Goal: Register for event/course

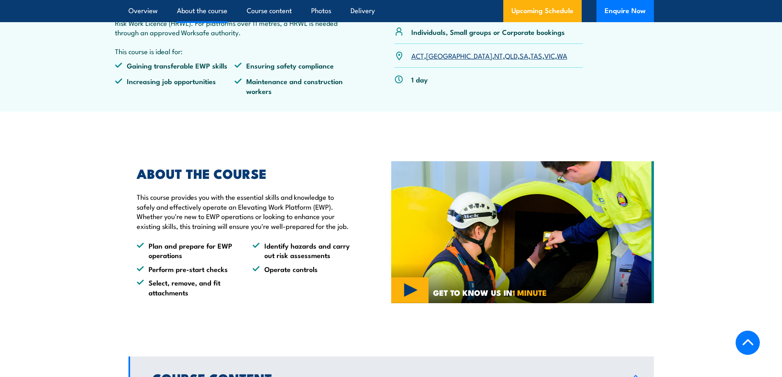
scroll to position [410, 0]
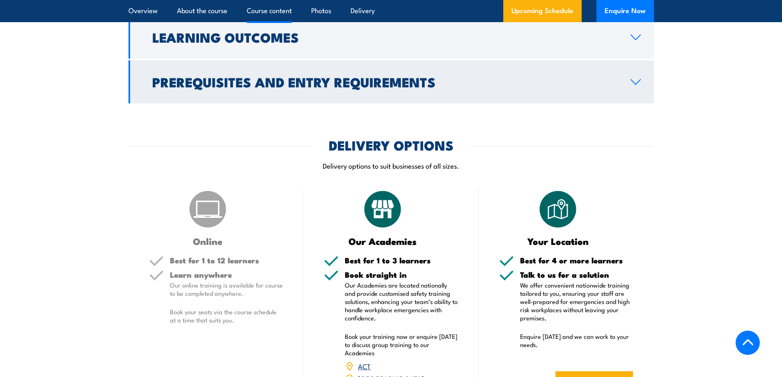
click at [346, 87] on h2 "Prerequisites and Entry Requirements" at bounding box center [384, 81] width 465 height 11
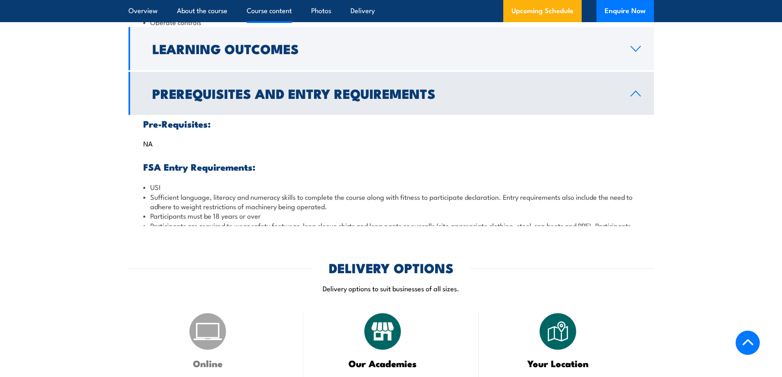
scroll to position [757, 0]
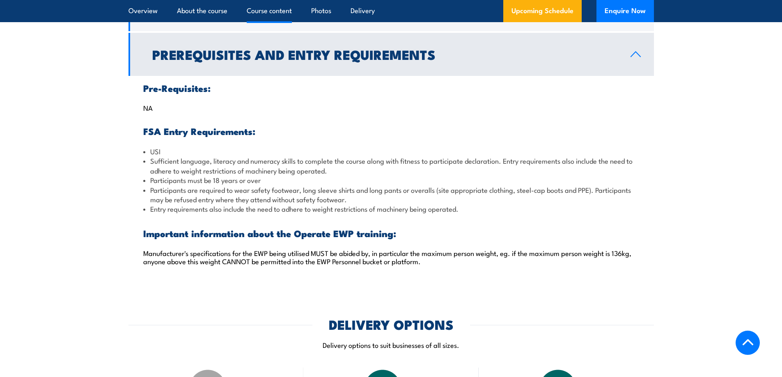
click at [349, 57] on h2 "Prerequisites and Entry Requirements" at bounding box center [384, 53] width 465 height 11
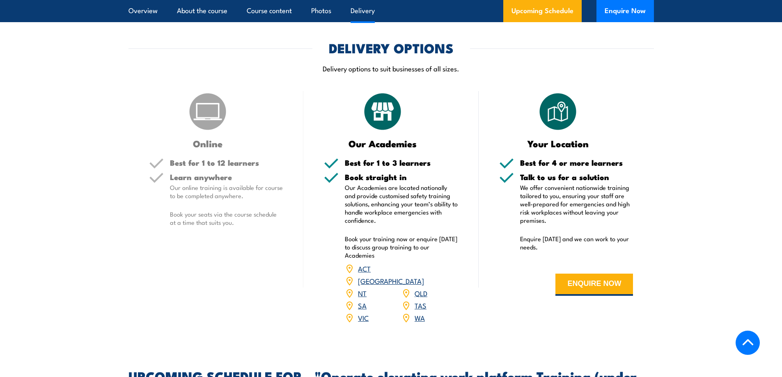
scroll to position [839, 0]
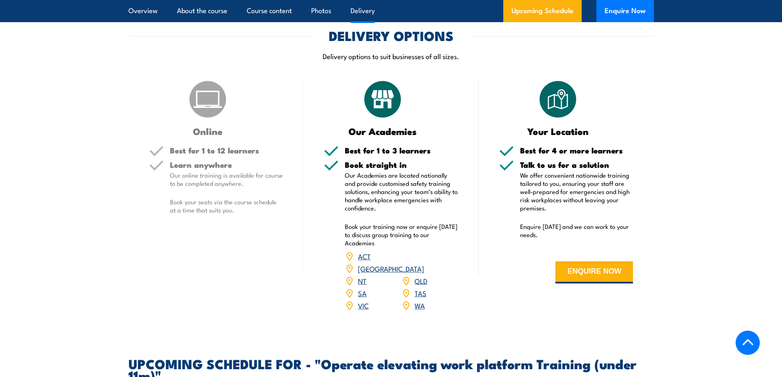
click at [363, 288] on link "SA" at bounding box center [362, 293] width 9 height 10
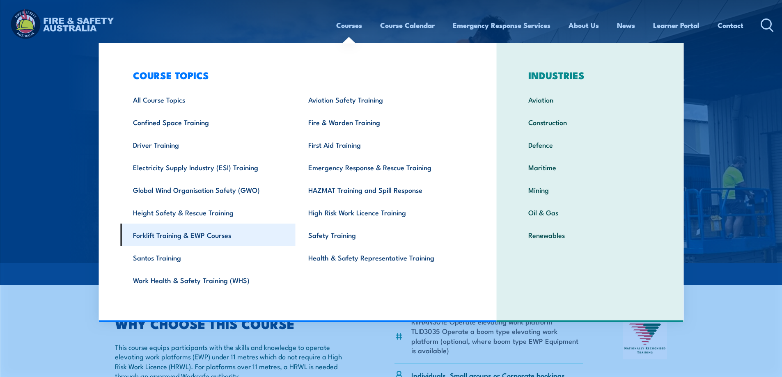
click at [158, 233] on link "Forklift Training & EWP Courses" at bounding box center [207, 235] width 175 height 23
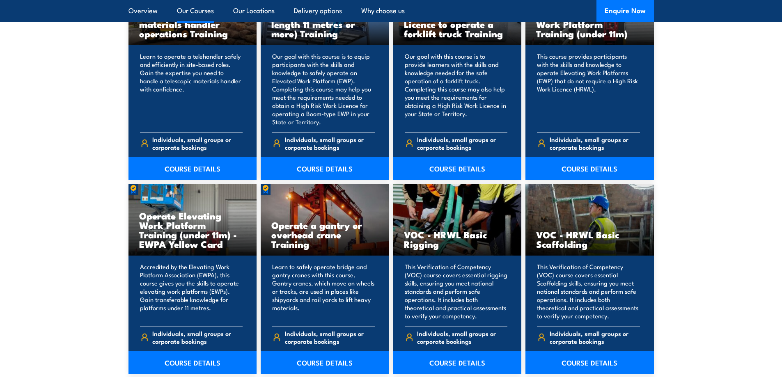
scroll to position [739, 0]
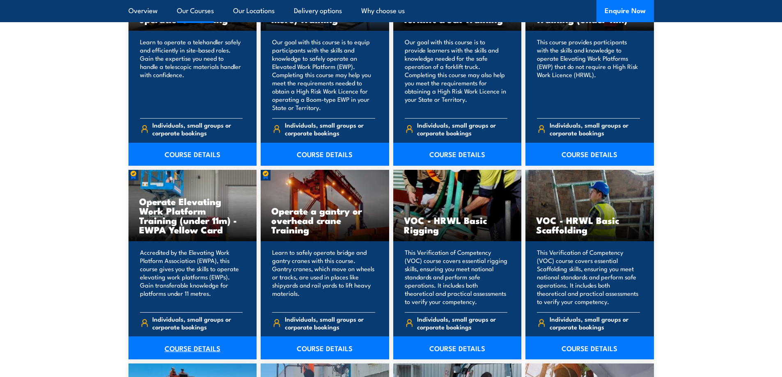
click at [188, 344] on link "COURSE DETAILS" at bounding box center [192, 347] width 128 height 23
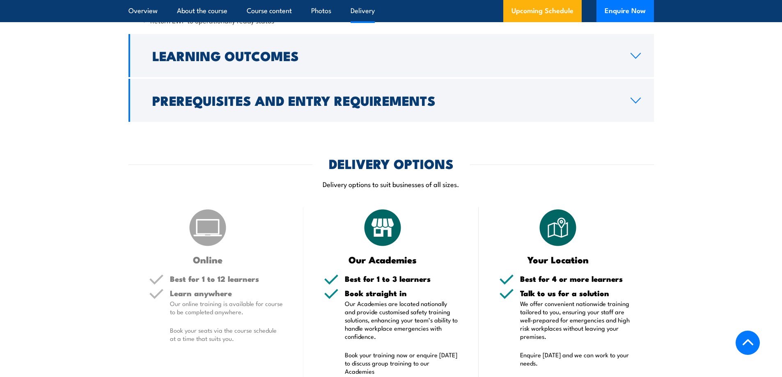
scroll to position [985, 0]
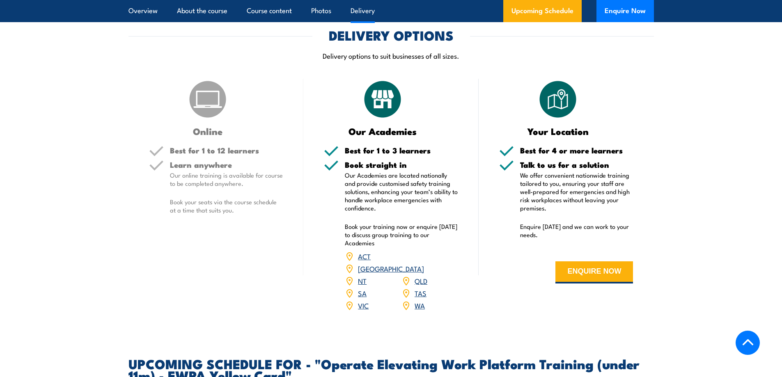
click at [363, 288] on link "SA" at bounding box center [362, 293] width 9 height 10
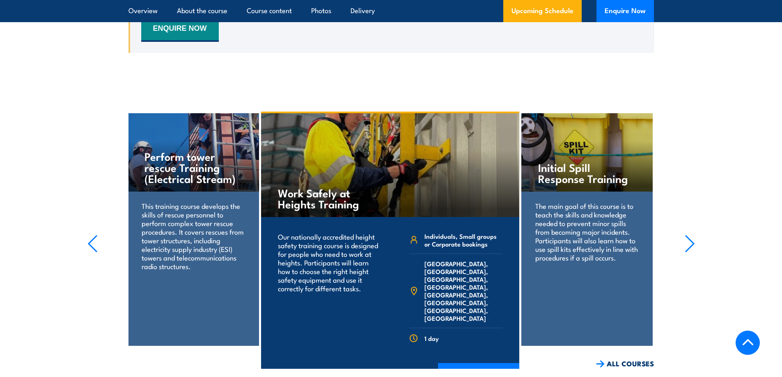
scroll to position [1535, 0]
